Goal: Information Seeking & Learning: Learn about a topic

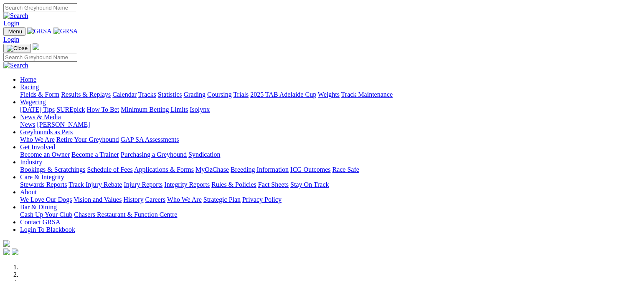
scroll to position [332, 0]
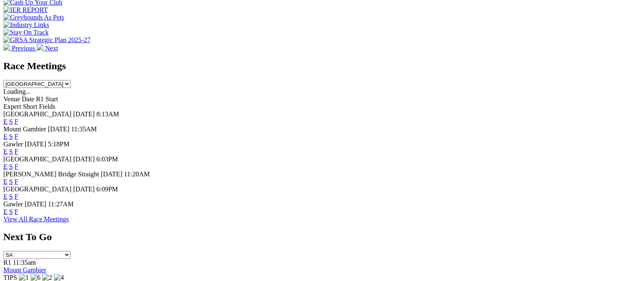
click at [18, 163] on link "F" at bounding box center [17, 166] width 4 height 7
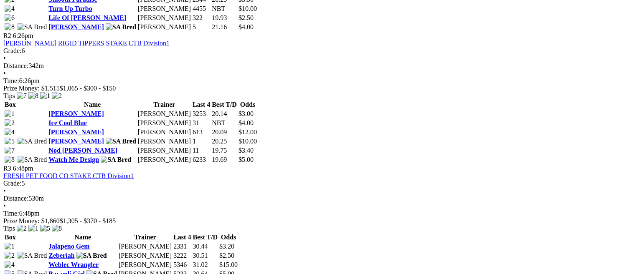
scroll to position [548, 0]
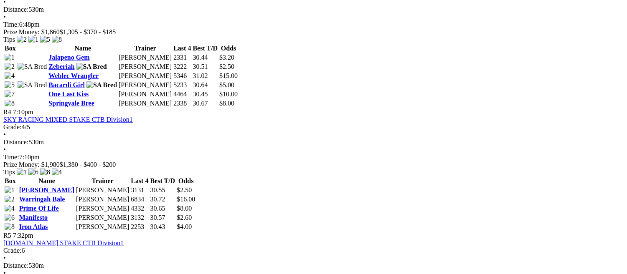
scroll to position [712, 0]
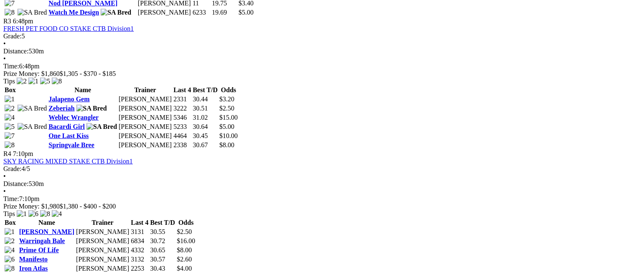
scroll to position [689, 0]
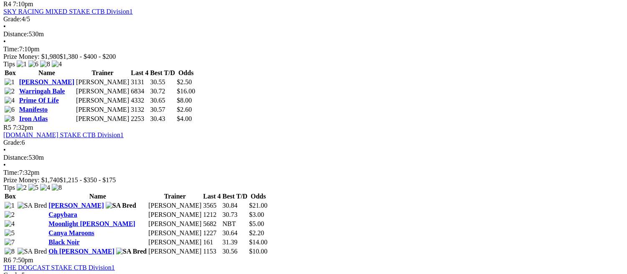
scroll to position [836, 0]
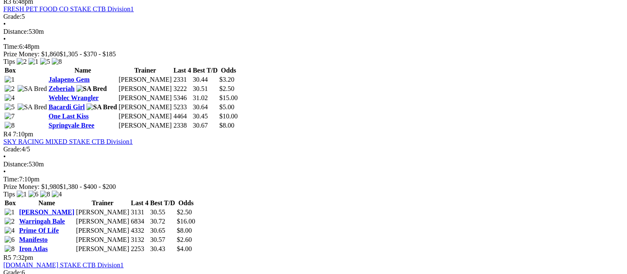
scroll to position [800, 0]
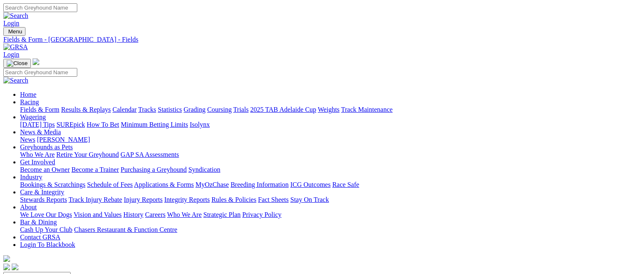
click at [33, 106] on link "Fields & Form" at bounding box center [39, 109] width 39 height 7
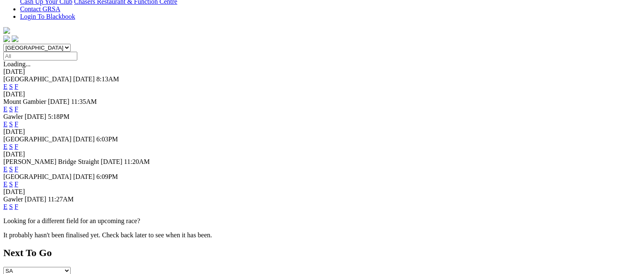
scroll to position [205, 0]
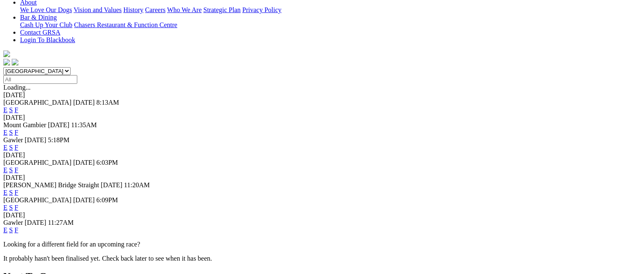
click at [18, 204] on link "F" at bounding box center [17, 207] width 4 height 7
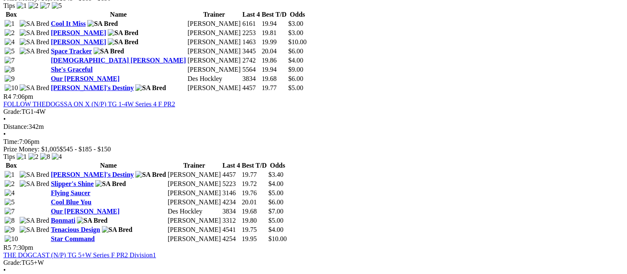
scroll to position [795, 0]
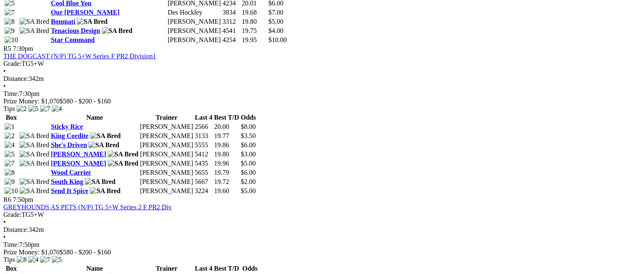
scroll to position [1006, 0]
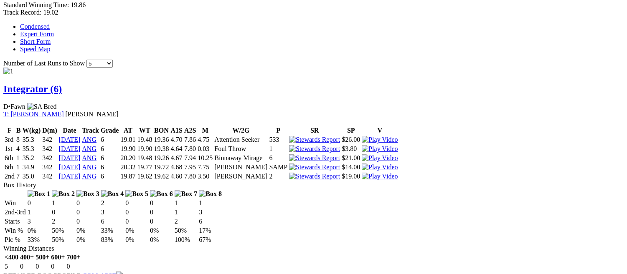
scroll to position [559, 0]
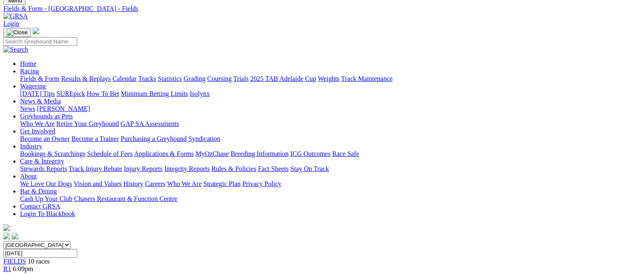
scroll to position [25, 0]
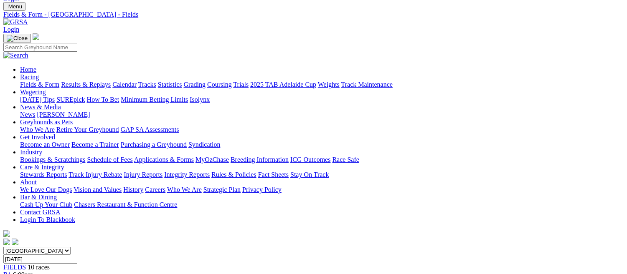
click at [32, 81] on link "Fields & Form" at bounding box center [39, 84] width 39 height 7
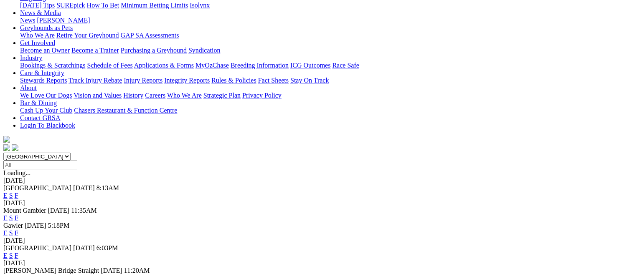
scroll to position [277, 0]
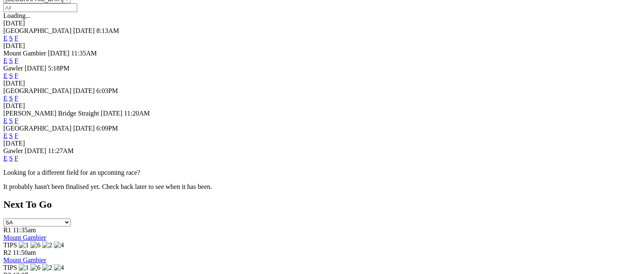
click at [18, 155] on link "F" at bounding box center [17, 158] width 4 height 7
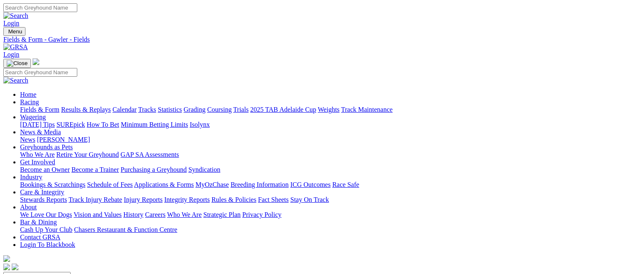
scroll to position [779, 0]
